Goal: Book appointment/travel/reservation

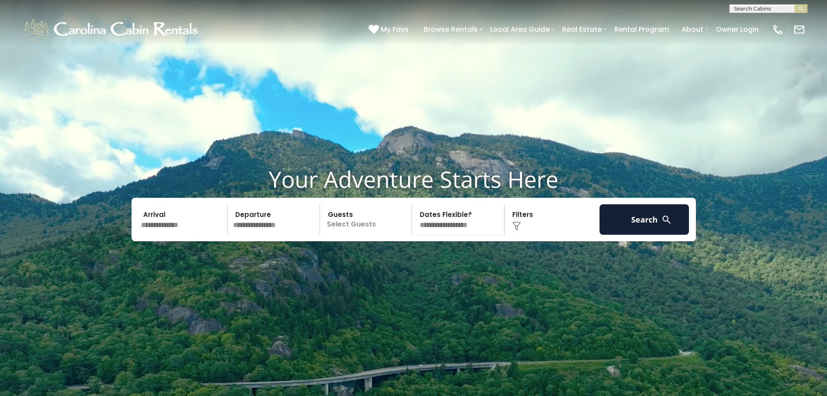
click at [664, 225] on img at bounding box center [667, 219] width 11 height 11
click at [666, 225] on img at bounding box center [667, 219] width 11 height 11
click at [648, 235] on button "Search" at bounding box center [645, 219] width 90 height 30
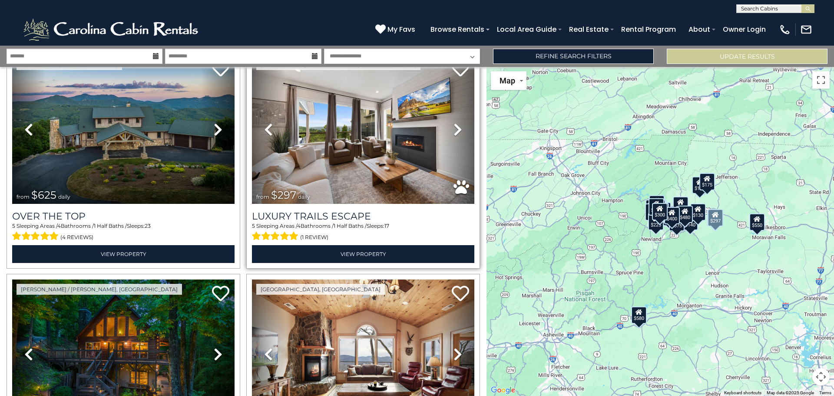
scroll to position [174, 0]
